Goal: Complete application form

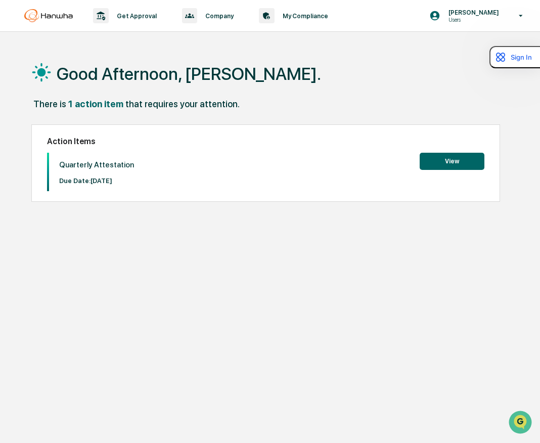
click at [467, 160] on button "View" at bounding box center [452, 161] width 65 height 17
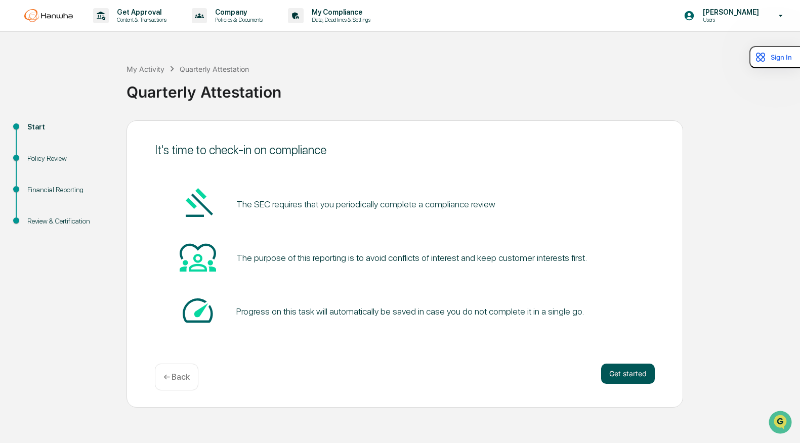
click at [540, 371] on button "Get started" at bounding box center [628, 374] width 54 height 20
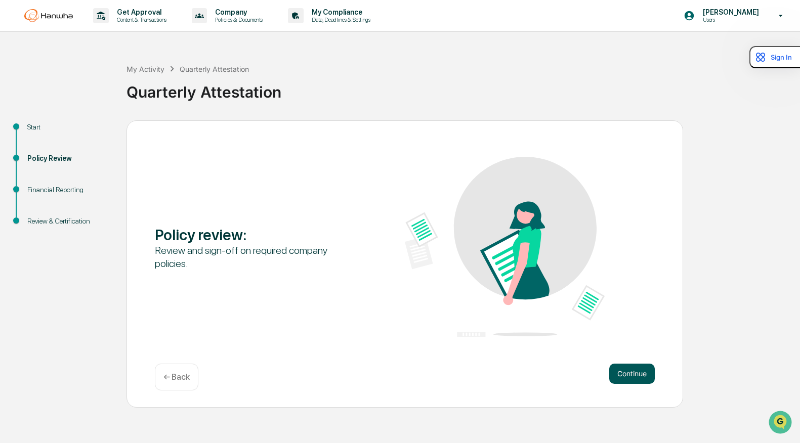
click at [540, 366] on button "Continue" at bounding box center [632, 374] width 46 height 20
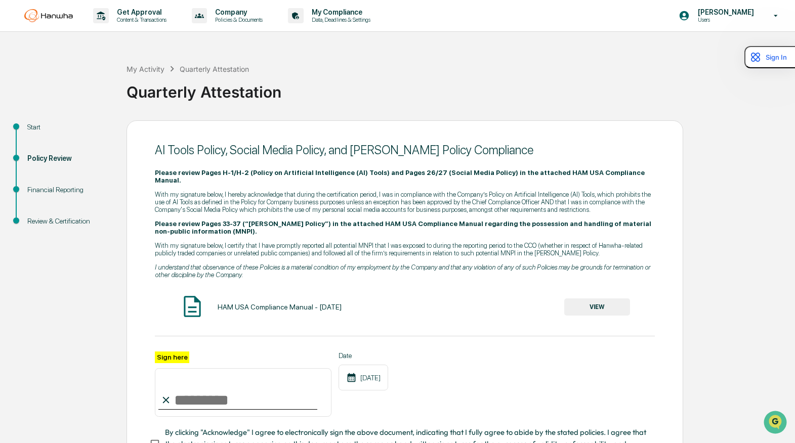
scroll to position [75, 0]
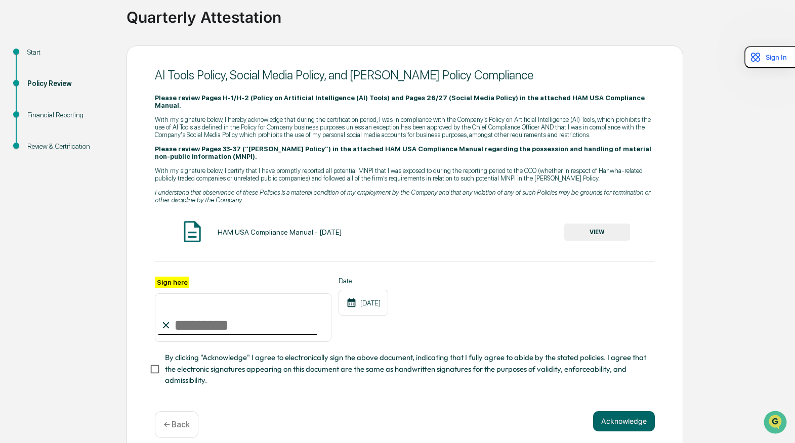
click at [197, 307] on input "Sign here" at bounding box center [243, 317] width 177 height 49
type input "*********"
click at [540, 224] on button "VIEW" at bounding box center [597, 232] width 66 height 17
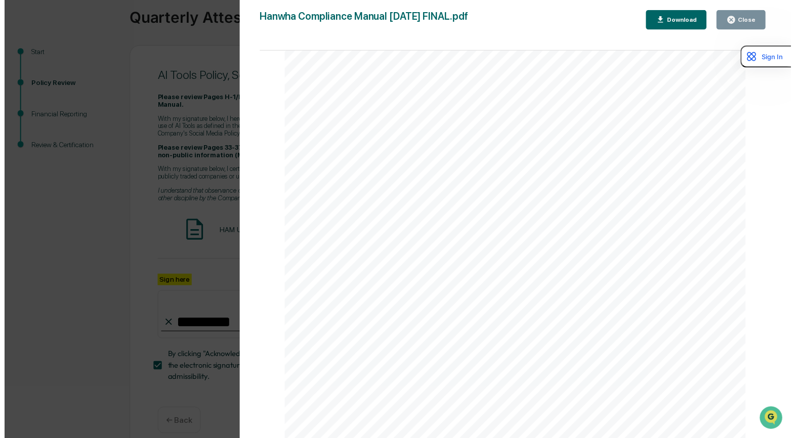
scroll to position [1113, 0]
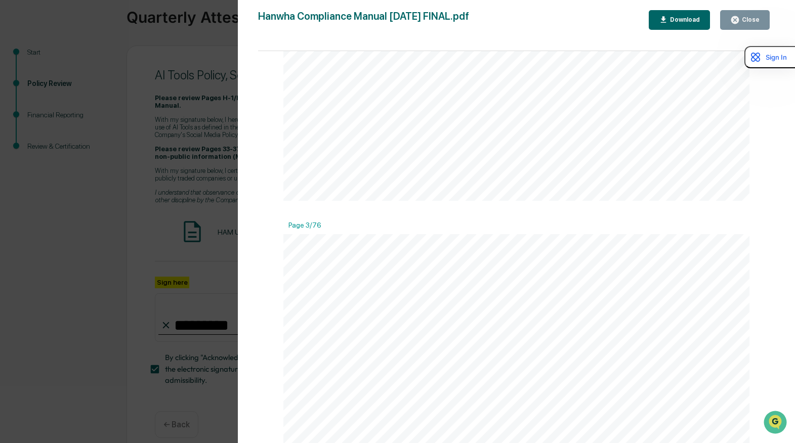
click at [193, 242] on div "Version History [DATE] 09:40 PM [PERSON_NAME] [DATE] 01:07 PM [PERSON_NAME] Com…" at bounding box center [397, 221] width 795 height 443
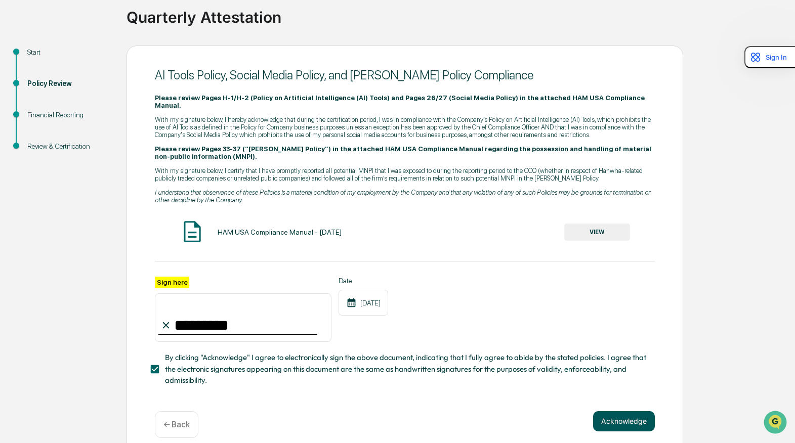
click at [540, 411] on button "Acknowledge" at bounding box center [624, 421] width 62 height 20
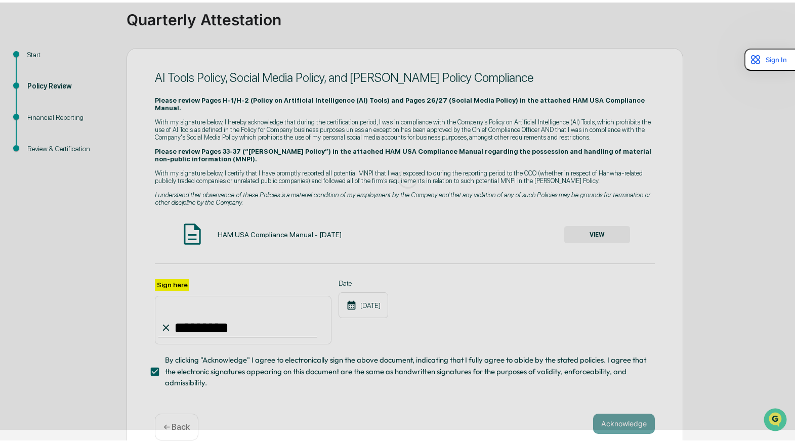
scroll to position [0, 0]
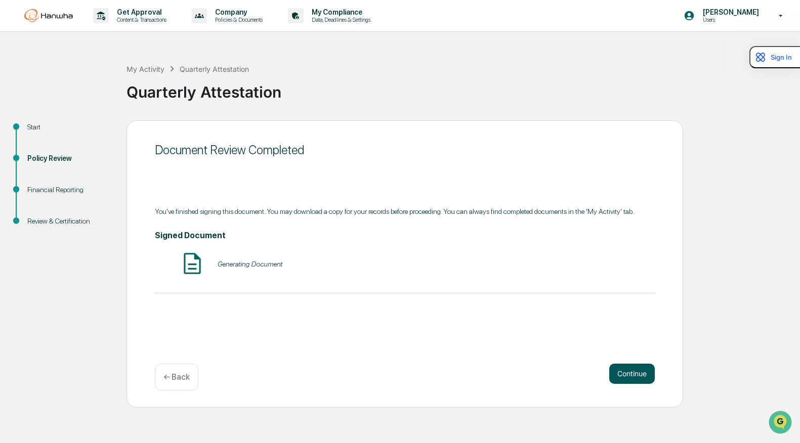
click at [540, 378] on button "Continue" at bounding box center [632, 374] width 46 height 20
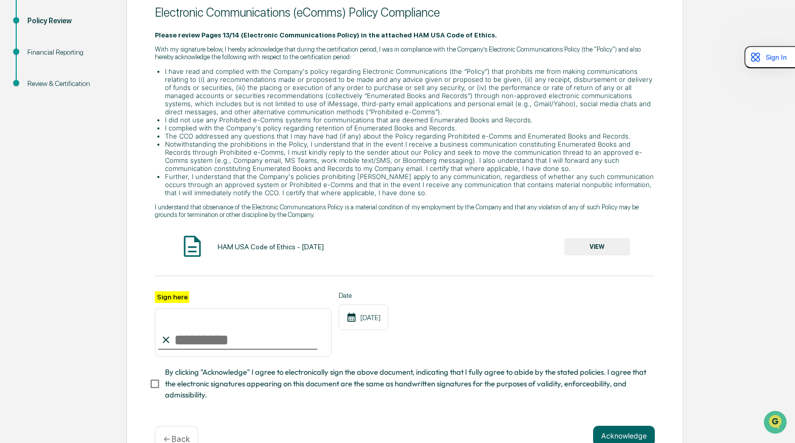
scroll to position [152, 0]
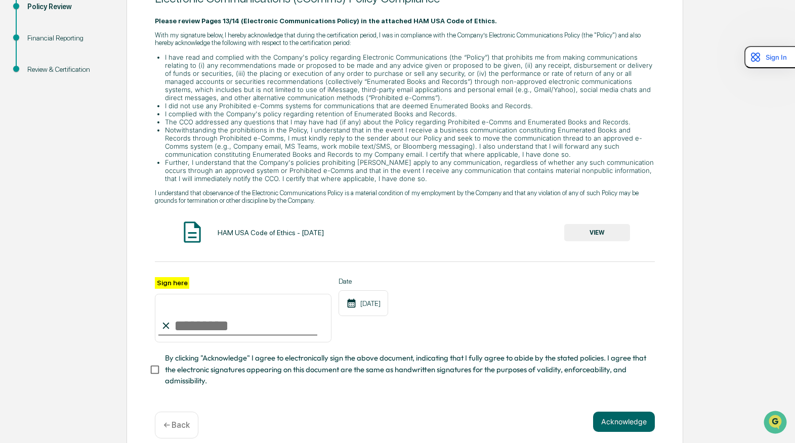
click at [540, 237] on button "VIEW" at bounding box center [597, 232] width 66 height 17
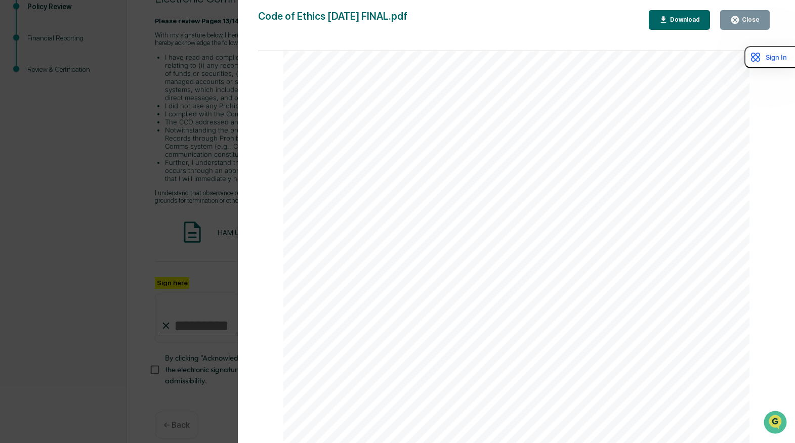
scroll to position [1669, 0]
click at [105, 264] on div "Version History [DATE] 09:39 PM [PERSON_NAME] [DATE] 01:07 PM [PERSON_NAME] Cod…" at bounding box center [397, 221] width 795 height 443
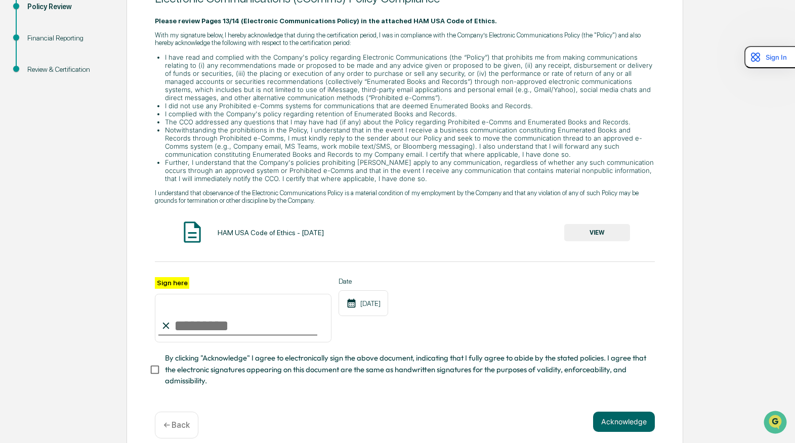
click at [237, 324] on input "Sign here" at bounding box center [243, 318] width 177 height 49
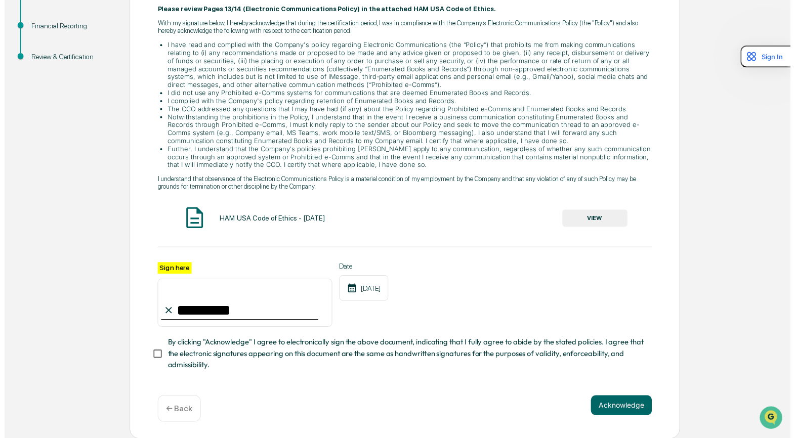
scroll to position [167, 0]
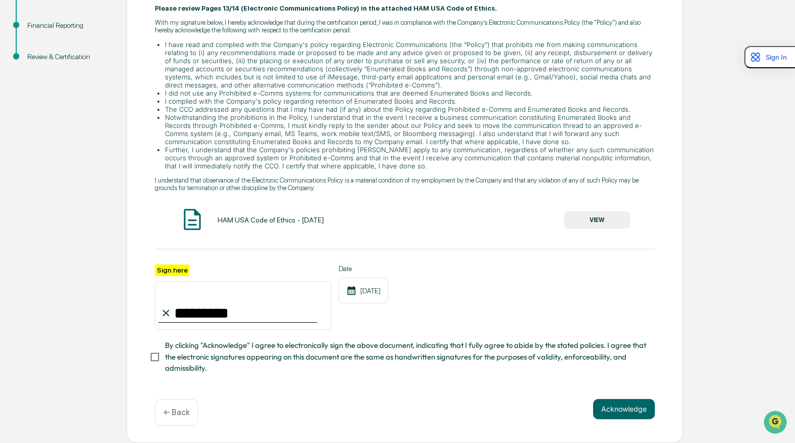
type input "*********"
click at [540, 416] on button "Acknowledge" at bounding box center [624, 409] width 62 height 20
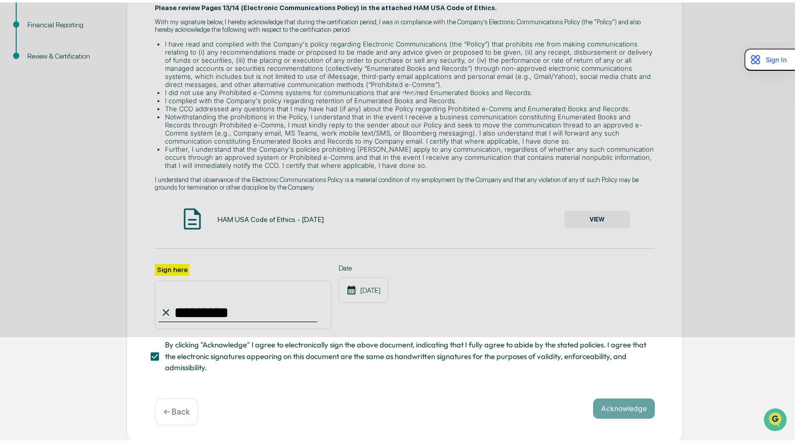
scroll to position [0, 0]
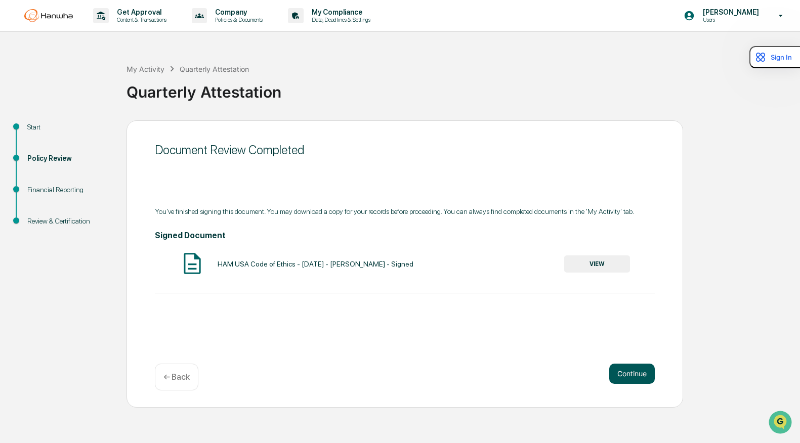
click at [540, 375] on button "Continue" at bounding box center [632, 374] width 46 height 20
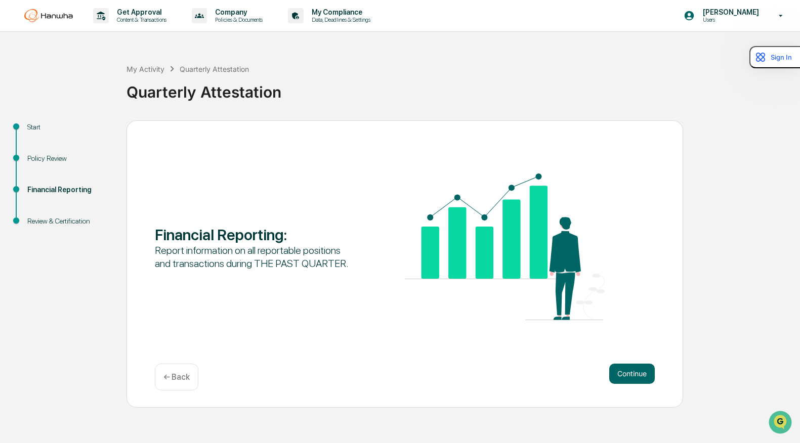
click at [540, 375] on button "Continue" at bounding box center [632, 374] width 46 height 20
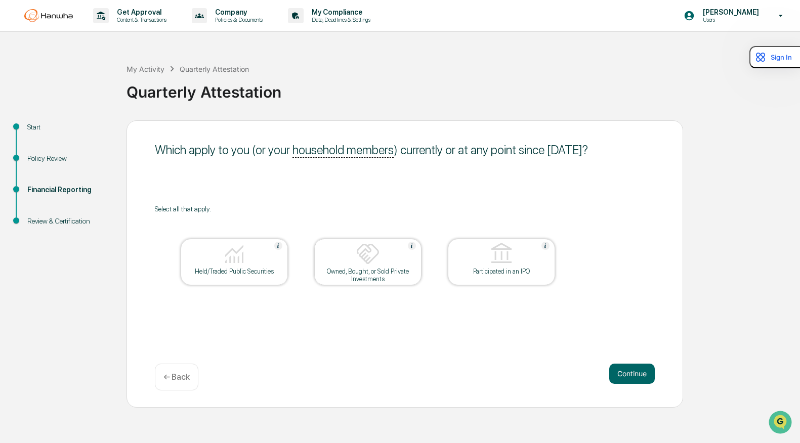
click at [402, 274] on div "Owned, Bought, or Sold Private Investments" at bounding box center [367, 275] width 91 height 15
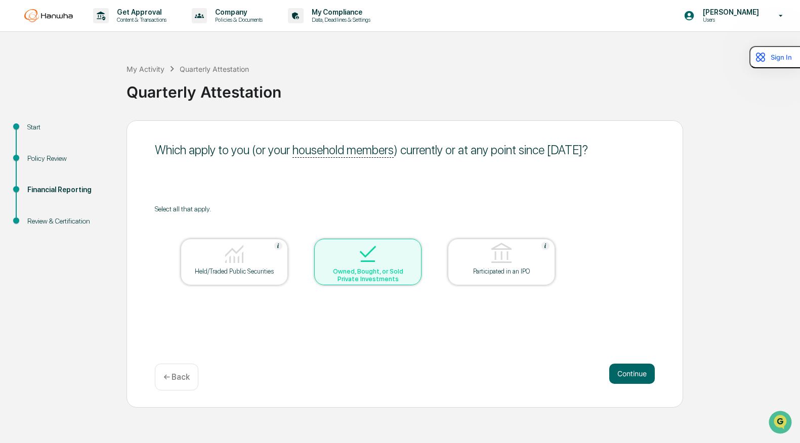
click at [269, 277] on div "Held/Traded Public Securities" at bounding box center [234, 262] width 107 height 47
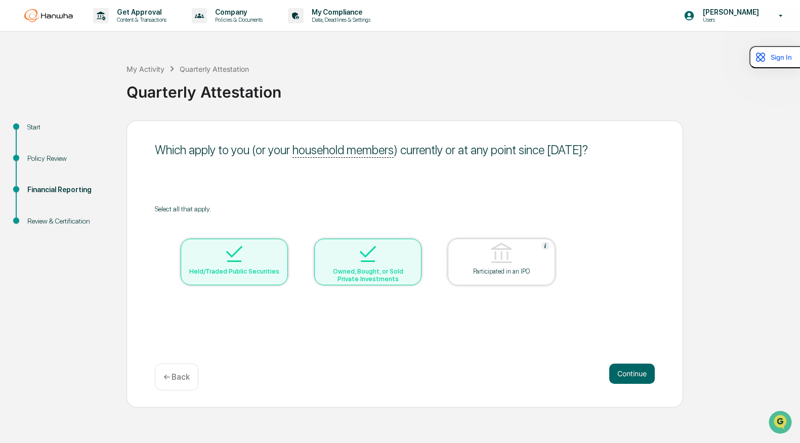
click at [435, 272] on table "Held/Traded Public Securities Owned, Bought, or Sold Private Investments Partic…" at bounding box center [368, 262] width 426 height 98
click at [412, 272] on div "Owned, Bought, or Sold Private Investments" at bounding box center [367, 275] width 91 height 15
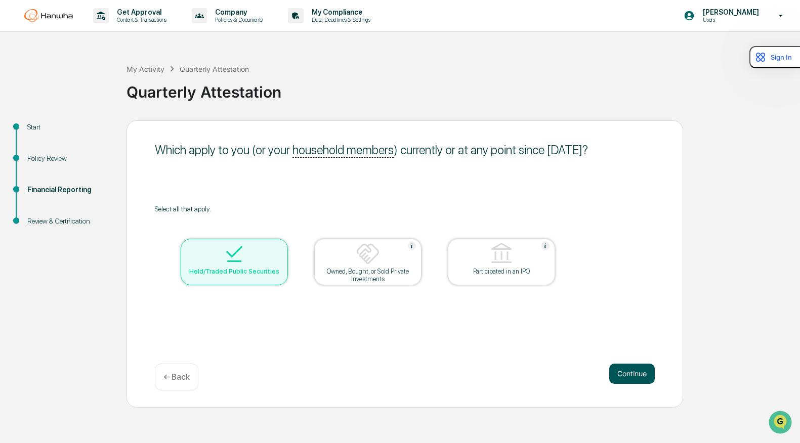
click at [540, 374] on button "Continue" at bounding box center [632, 374] width 46 height 20
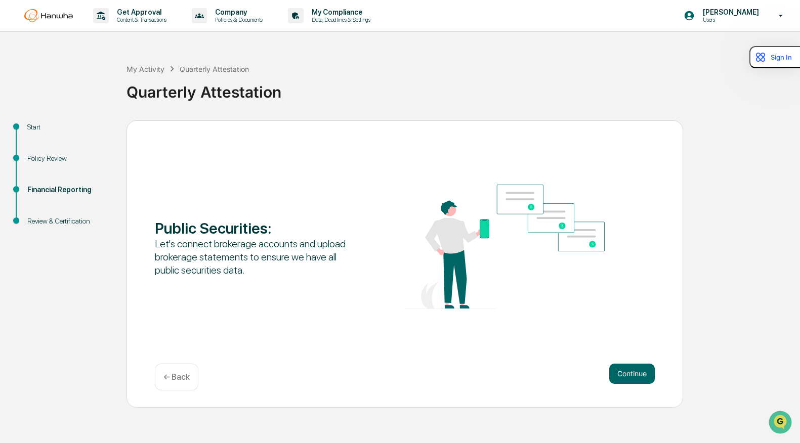
click at [540, 374] on button "Continue" at bounding box center [632, 374] width 46 height 20
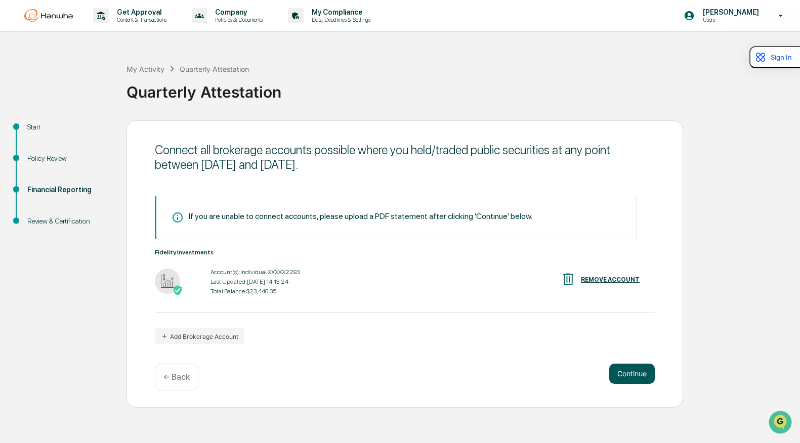
click at [540, 373] on button "Continue" at bounding box center [632, 374] width 46 height 20
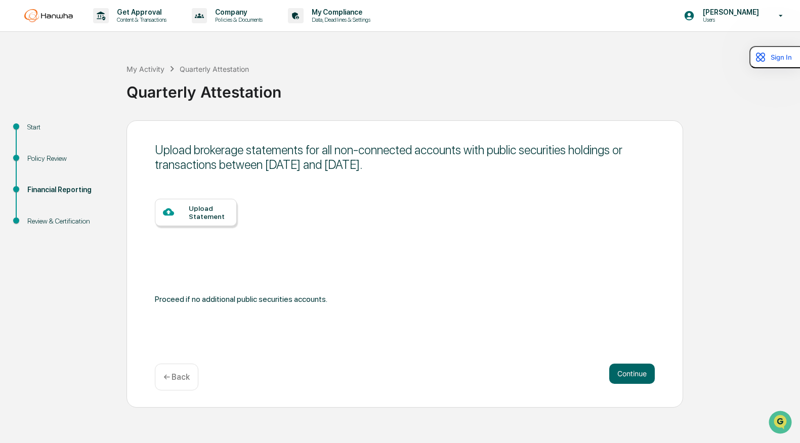
click at [540, 358] on div "Upload brokerage statements for all non-connected accounts with public securiti…" at bounding box center [404, 263] width 556 height 287
click at [540, 370] on button "Continue" at bounding box center [632, 374] width 46 height 20
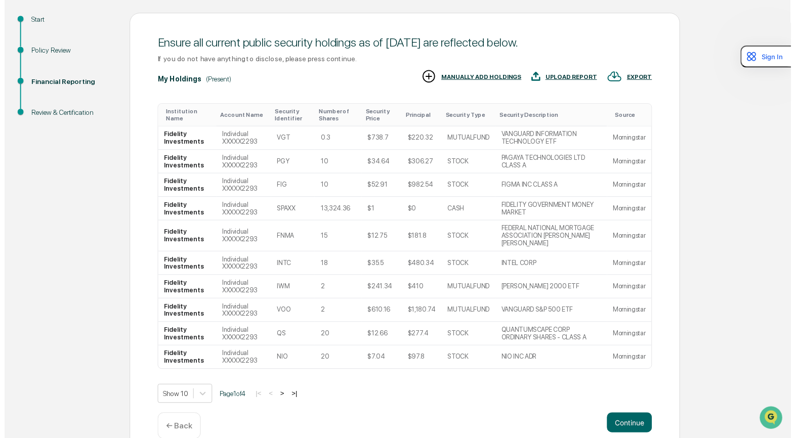
scroll to position [118, 0]
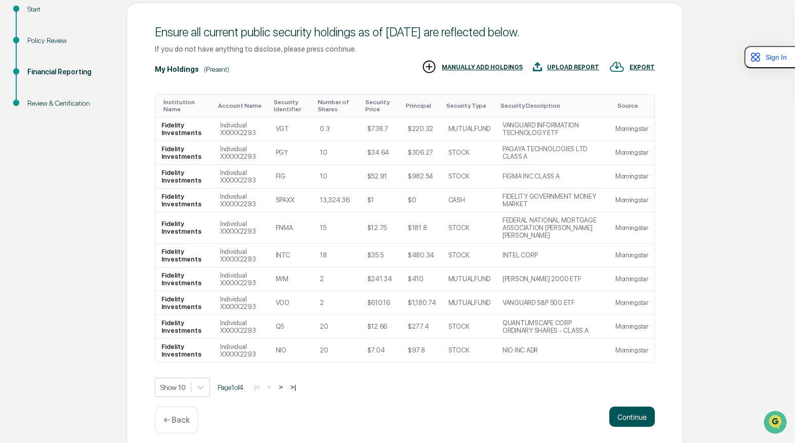
click at [540, 409] on button "Continue" at bounding box center [632, 417] width 46 height 20
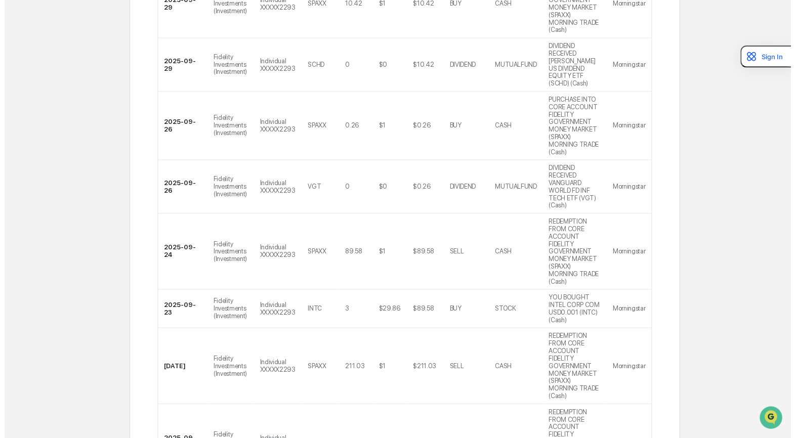
scroll to position [376, 0]
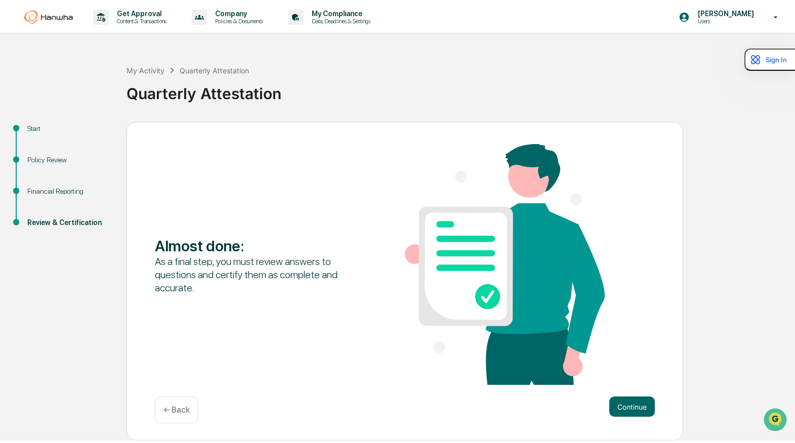
scroll to position [0, 0]
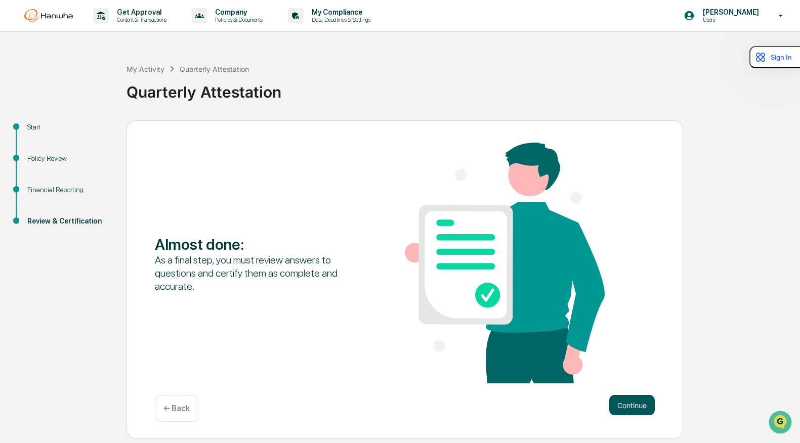
click at [540, 415] on button "Continue" at bounding box center [632, 405] width 46 height 20
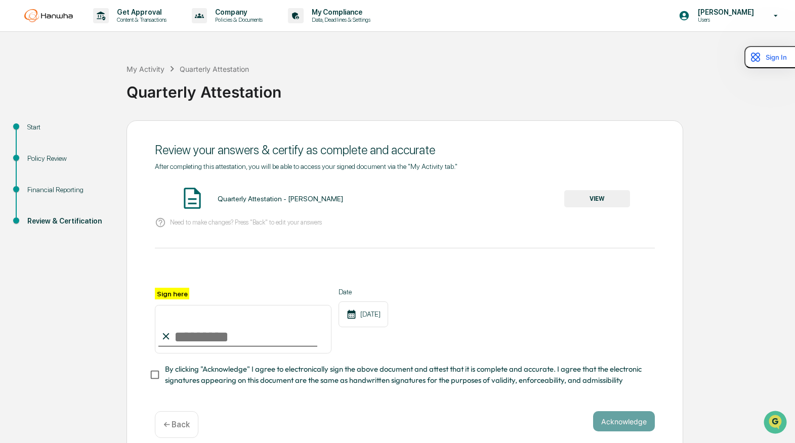
click at [540, 203] on button "VIEW" at bounding box center [597, 198] width 66 height 17
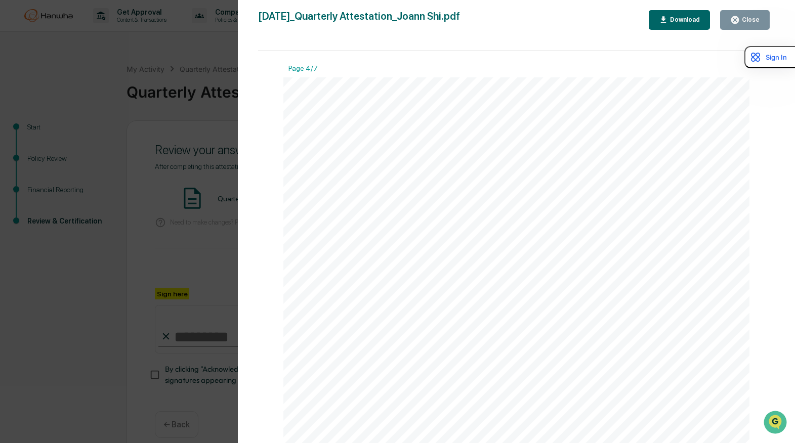
scroll to position [2074, 0]
click at [178, 209] on div "Version History [DATE] 09:42 PM [PERSON_NAME] [DATE]_Quarterly Attestation_Joan…" at bounding box center [397, 221] width 795 height 443
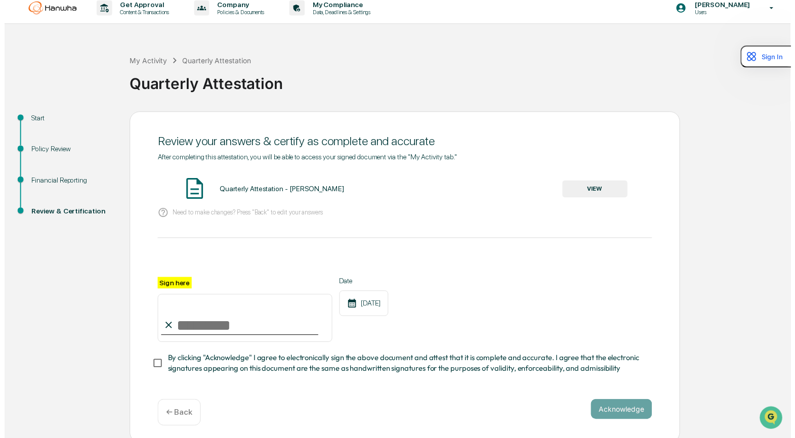
scroll to position [15, 0]
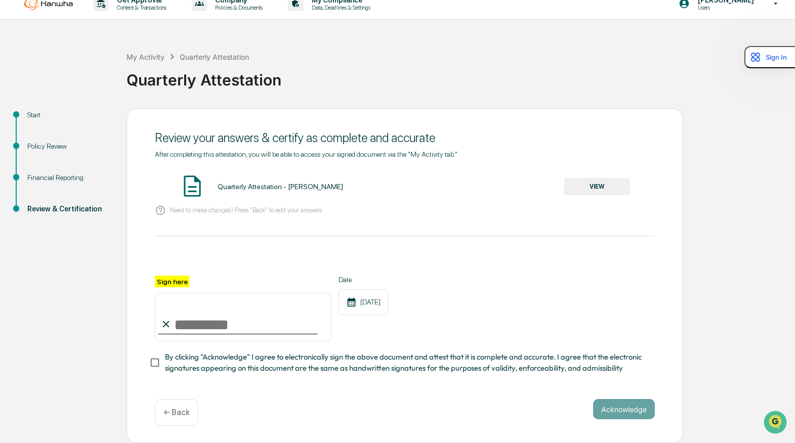
click at [200, 317] on input "Sign here" at bounding box center [243, 317] width 177 height 49
type input "*********"
click at [540, 413] on button "Acknowledge" at bounding box center [624, 409] width 62 height 20
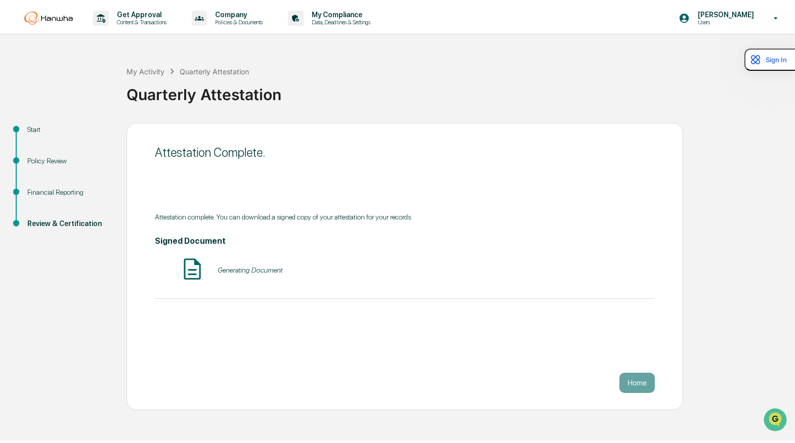
scroll to position [0, 0]
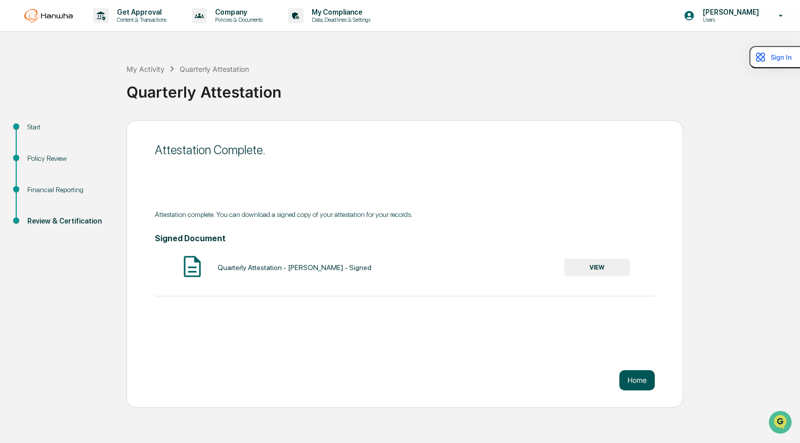
click at [540, 384] on button "Home" at bounding box center [636, 380] width 35 height 20
